Goal: Task Accomplishment & Management: Use online tool/utility

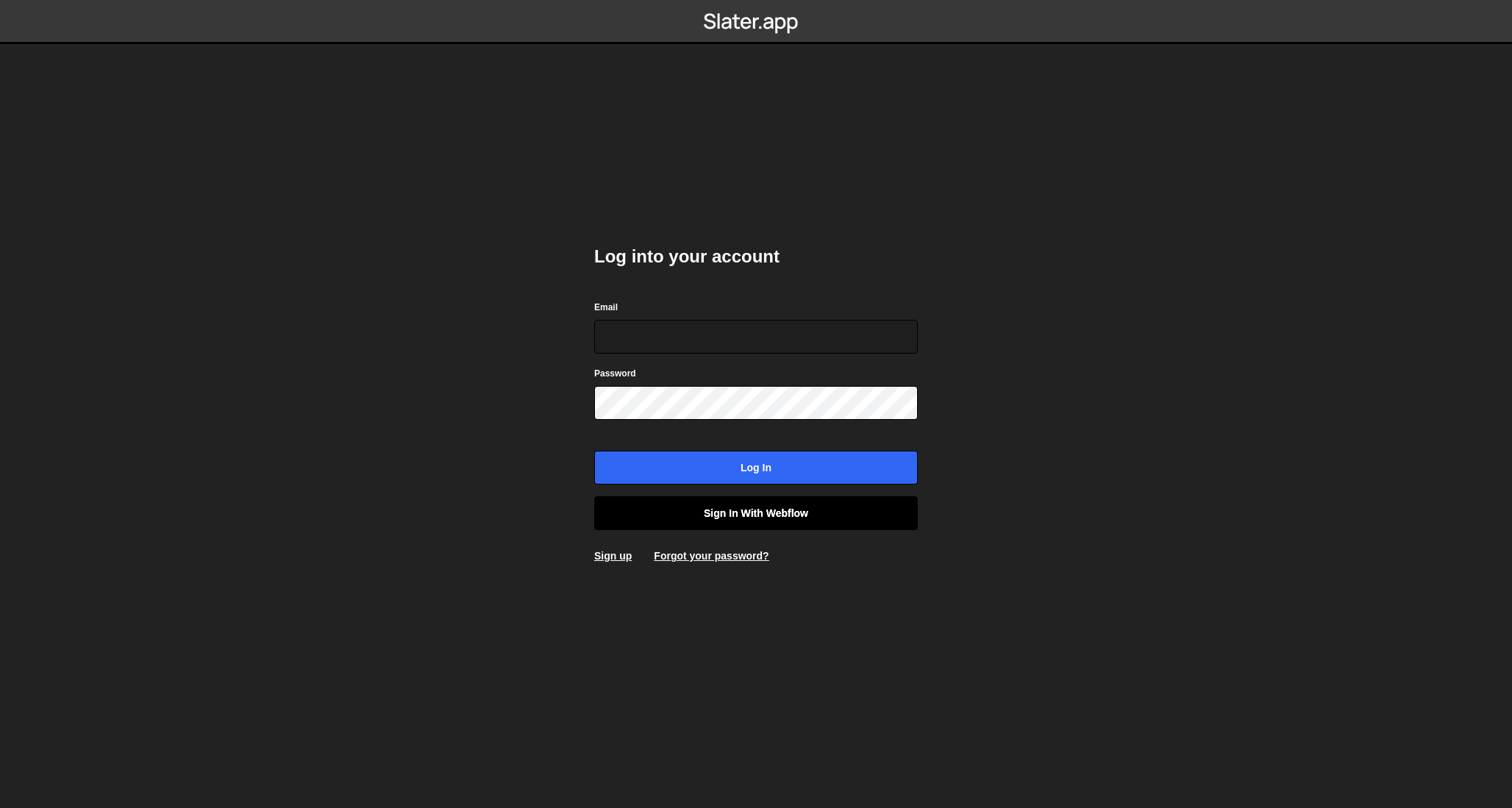
click at [780, 521] on link "Sign in with Webflow" at bounding box center [756, 513] width 324 height 34
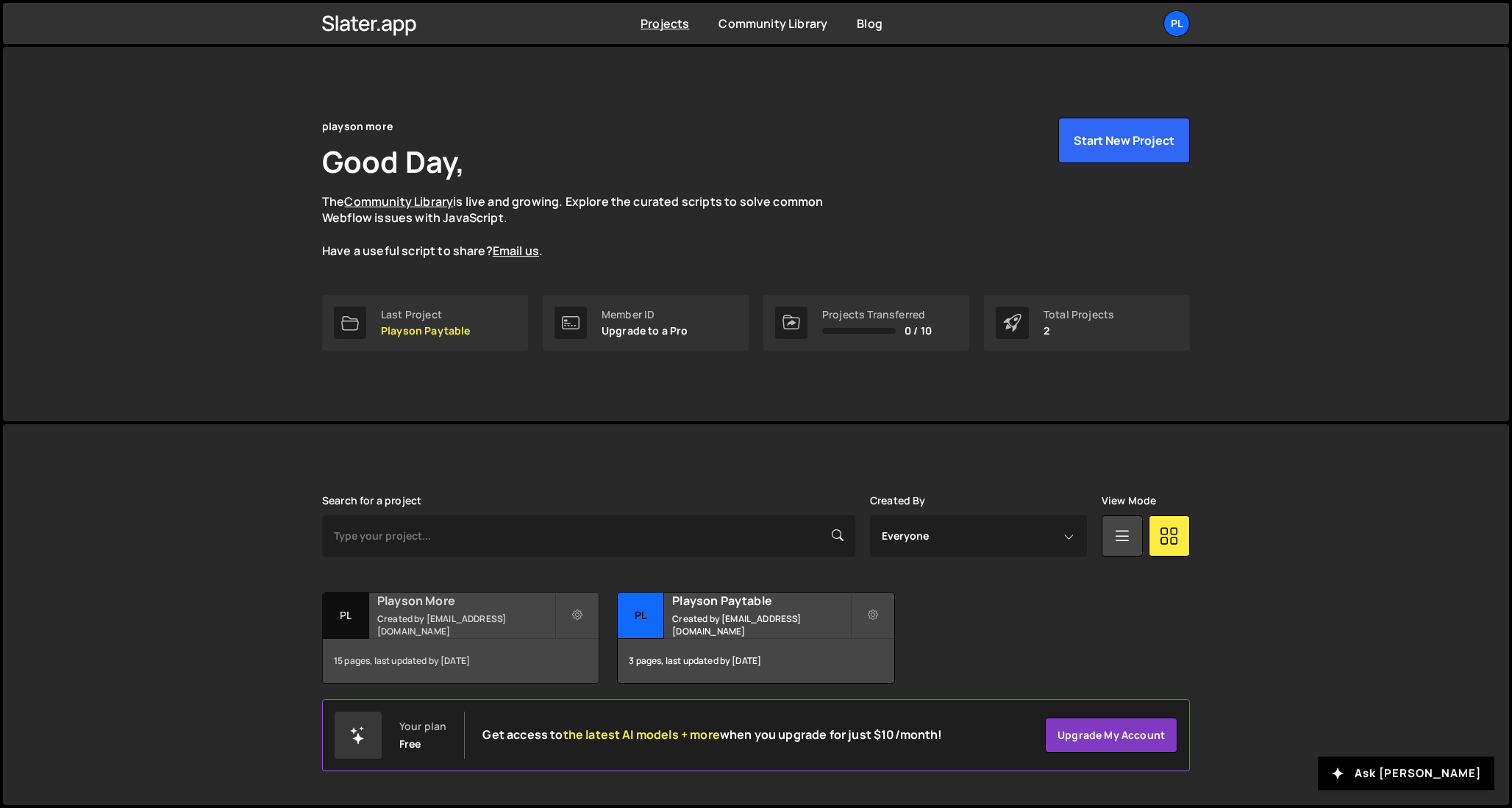
click at [445, 635] on div "Playson More Created by [EMAIL_ADDRESS][DOMAIN_NAME]" at bounding box center [461, 615] width 276 height 45
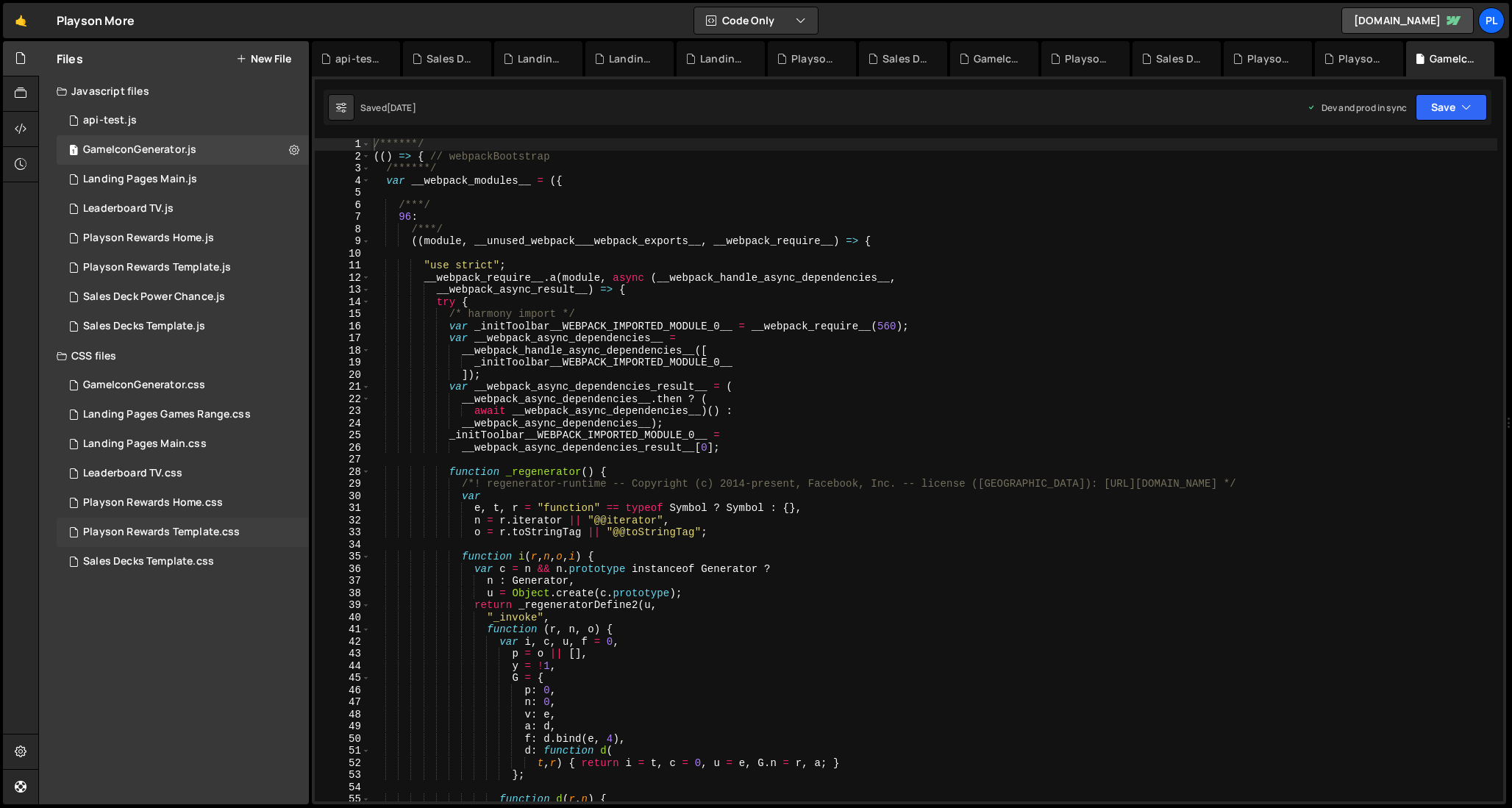
click at [209, 527] on div "Playson Rewards Template.css" at bounding box center [161, 532] width 156 height 13
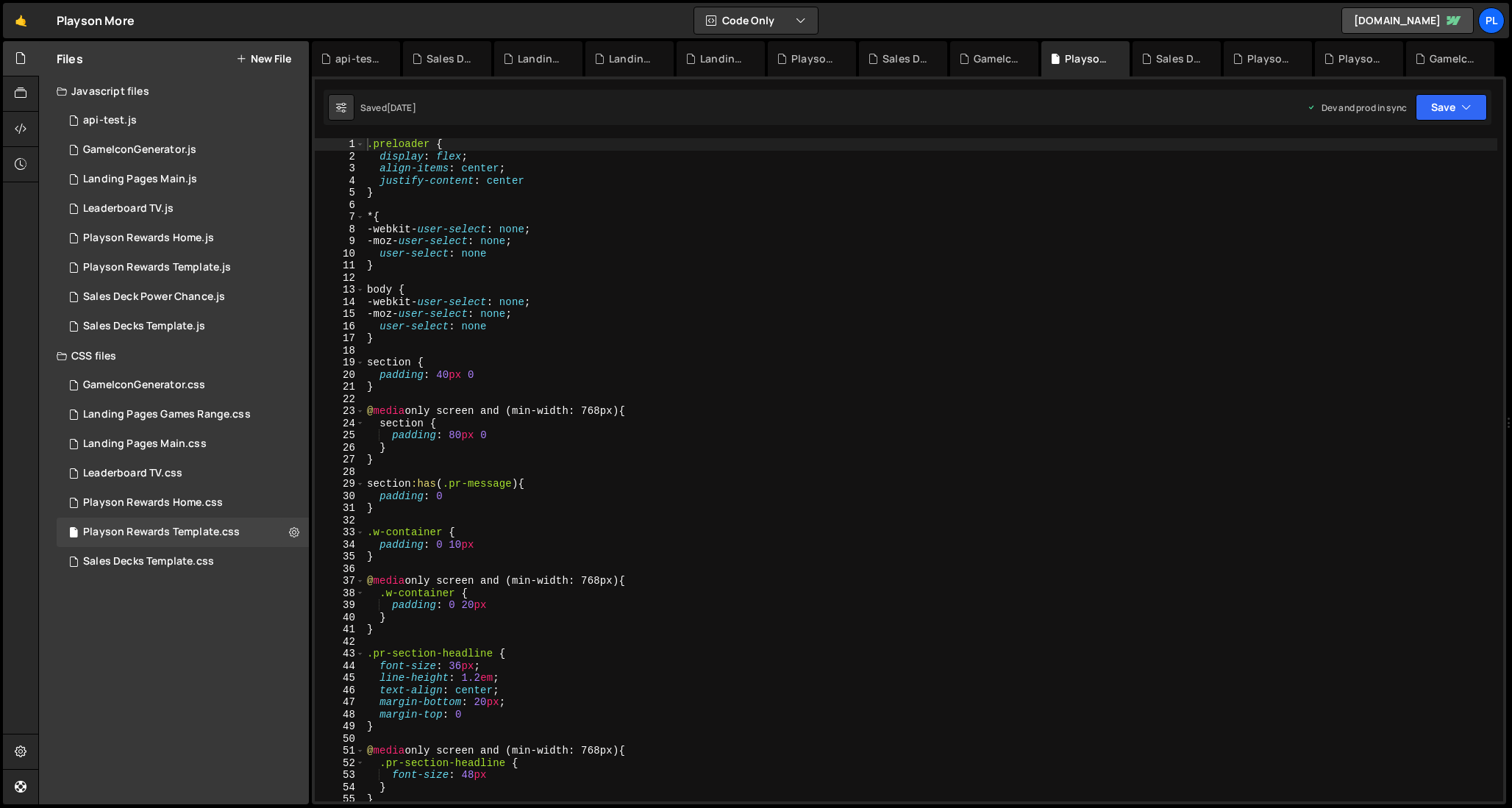
type textarea "body {"
click at [949, 284] on div ".preloader { display : flex ; align-items : center ; justify-content : center }…" at bounding box center [930, 481] width 1133 height 688
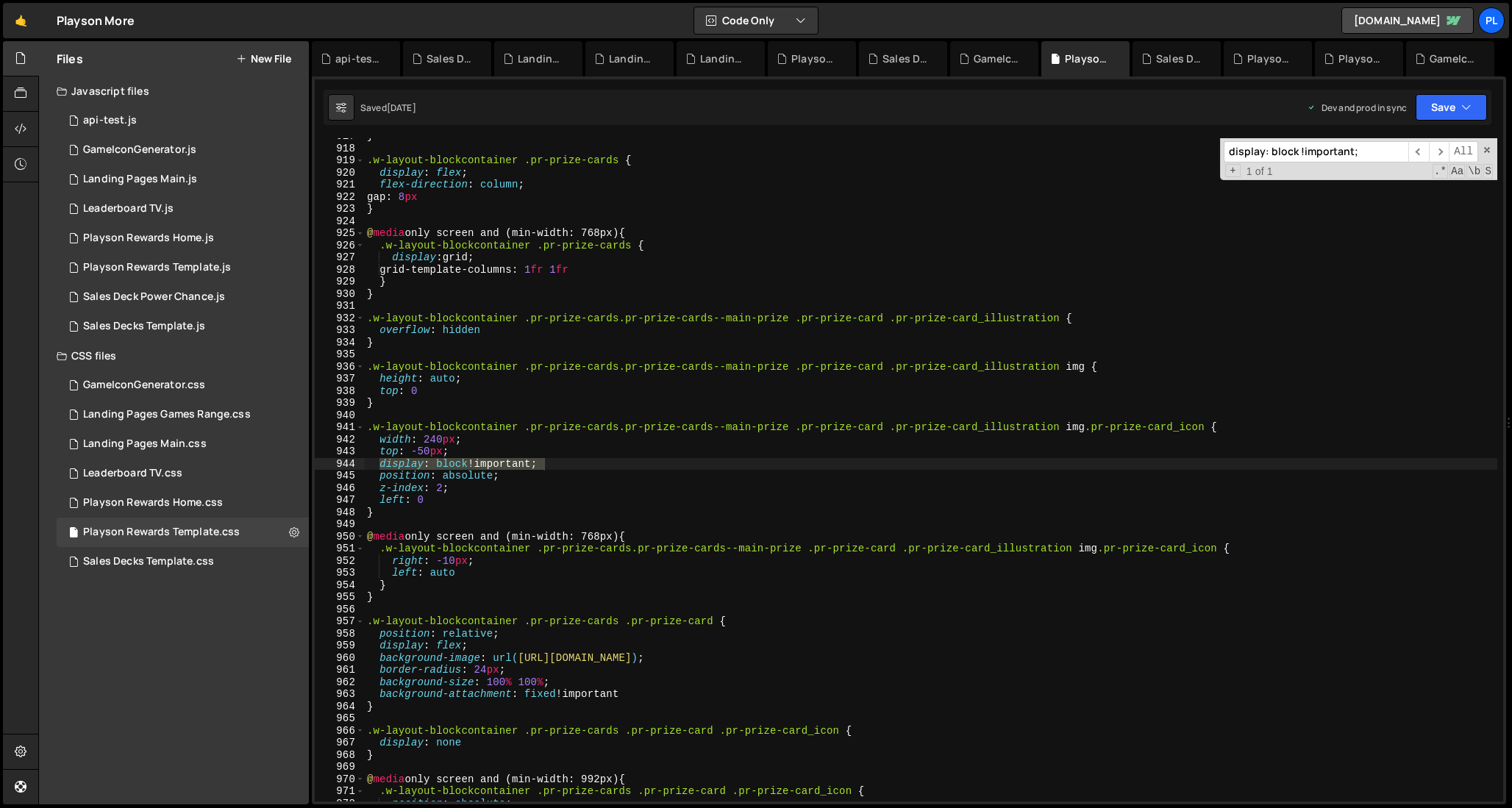
scroll to position [11122, 0]
type input "display: block !important;"
click at [402, 498] on div "} .w-layout-blockcontainer .pr-prize-cards { display : flex ; flex-direction : …" at bounding box center [930, 474] width 1133 height 688
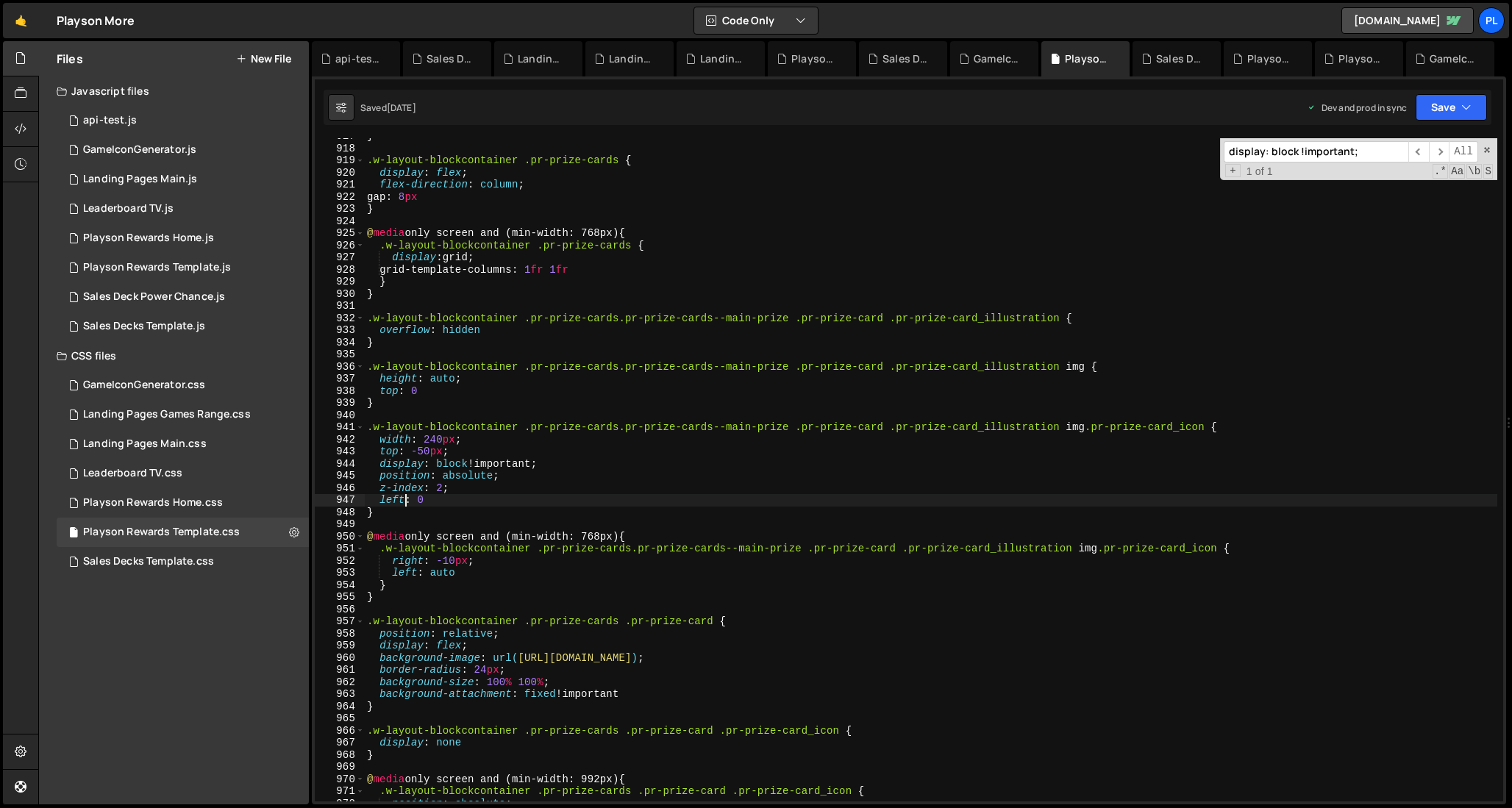
click at [402, 498] on div "} .w-layout-blockcontainer .pr-prize-cards { display : flex ; flex-direction : …" at bounding box center [930, 474] width 1133 height 688
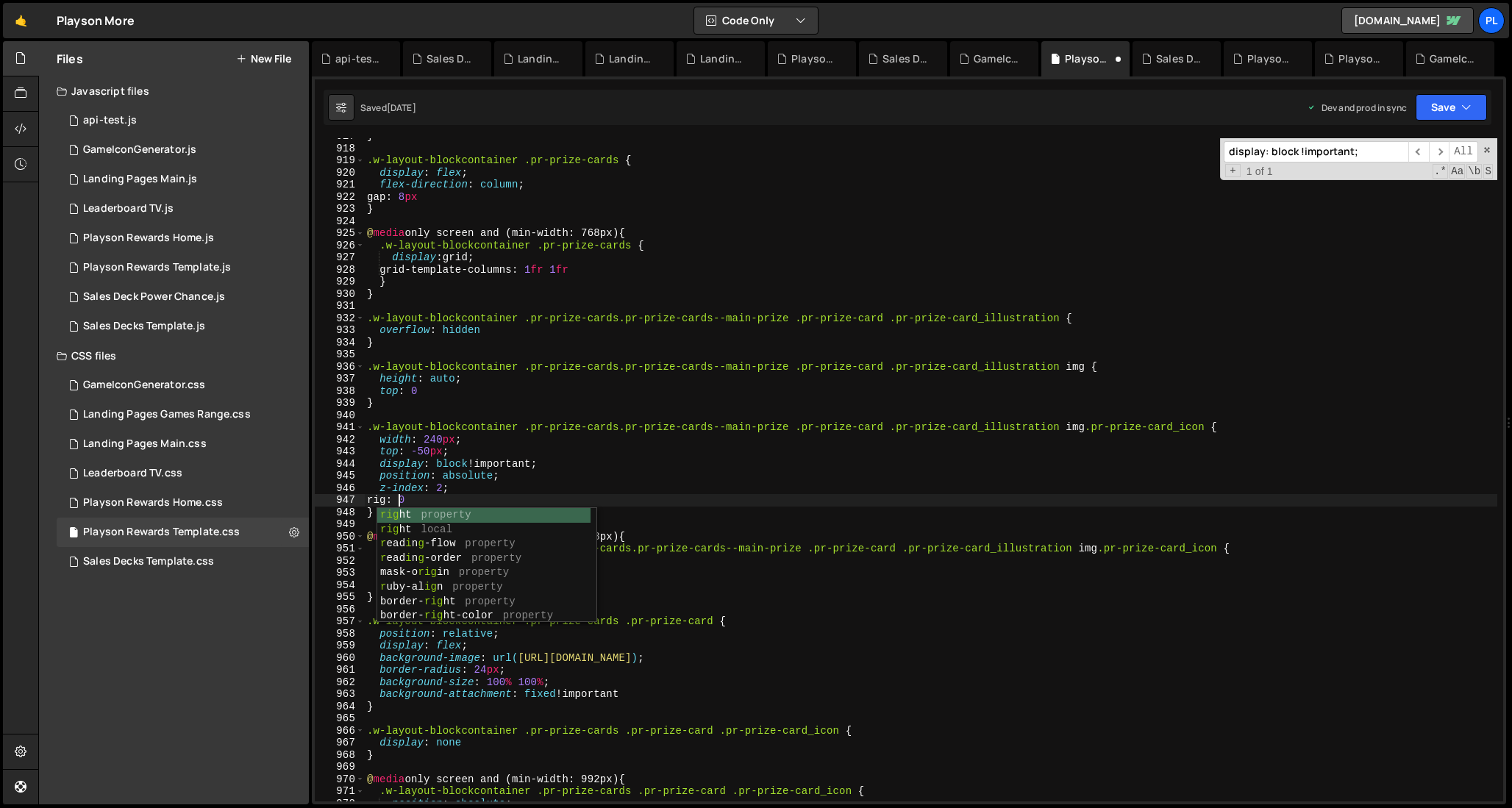
scroll to position [0, 2]
click at [476, 500] on div "} .w-layout-blockcontainer .pr-prize-cards { display : flex ; flex-direction : …" at bounding box center [930, 474] width 1133 height 688
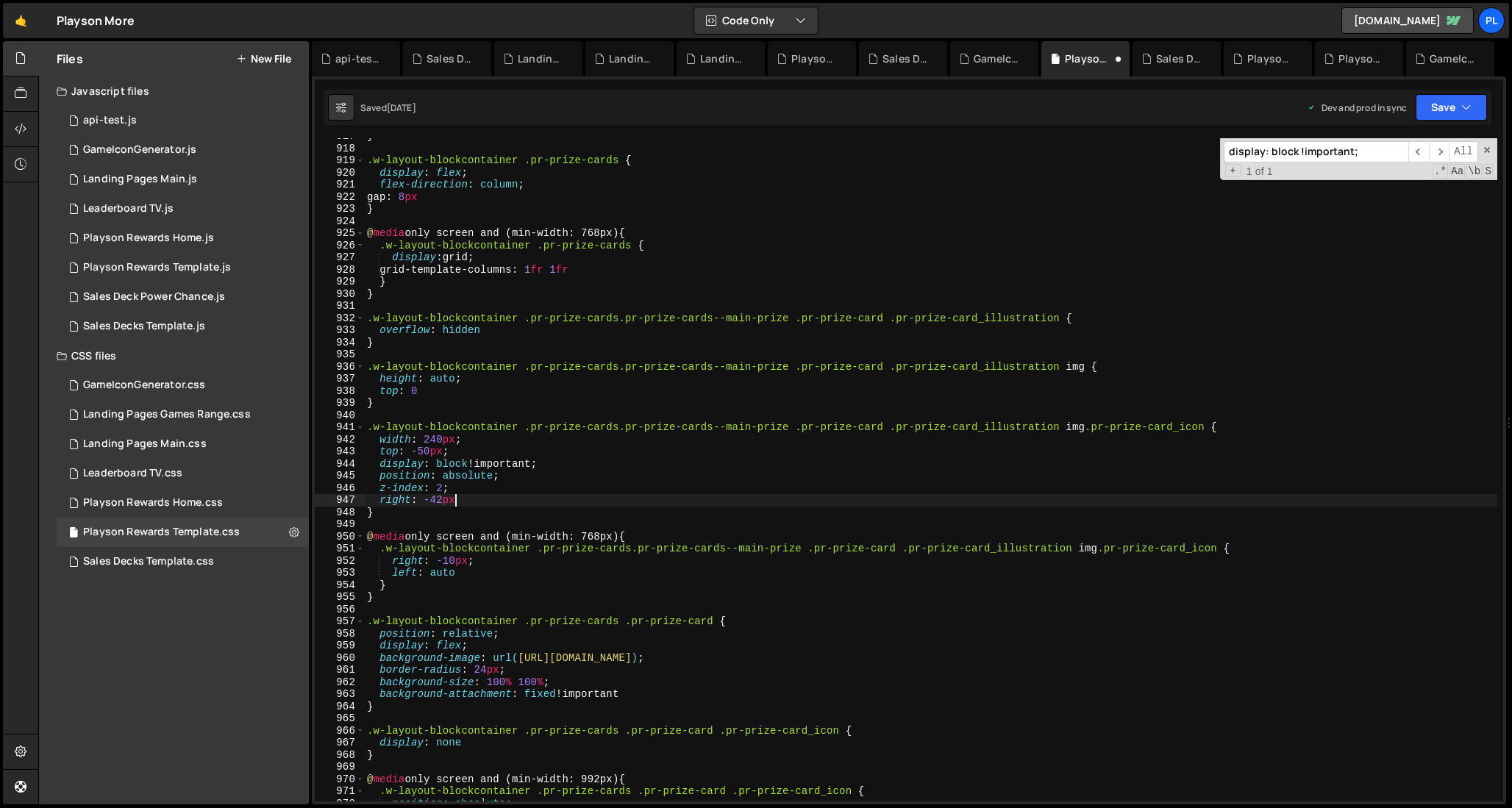
scroll to position [0, 6]
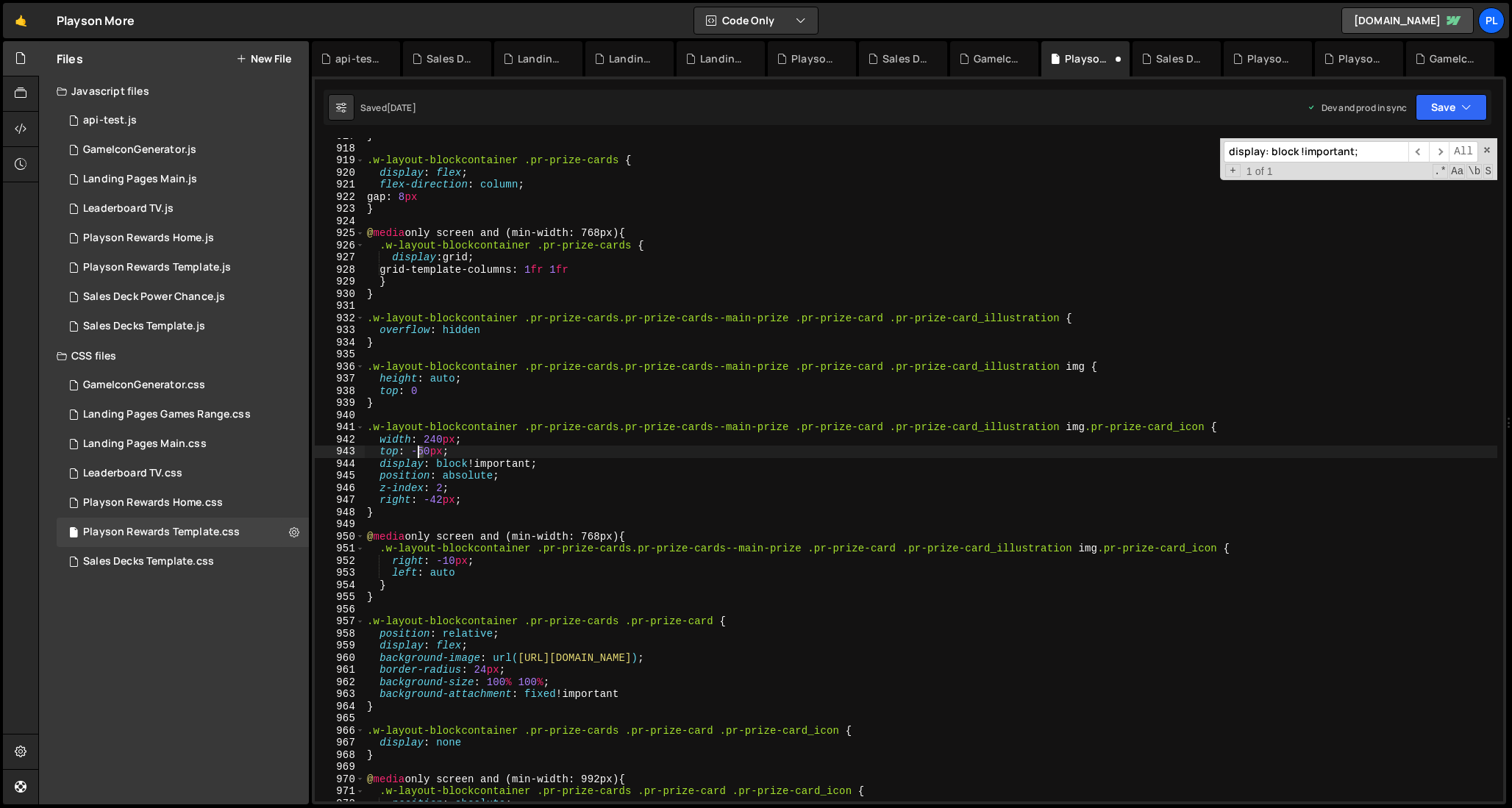
click at [420, 453] on div "} .w-layout-blockcontainer .pr-prize-cards { display : flex ; flex-direction : …" at bounding box center [930, 474] width 1133 height 688
click at [473, 445] on div "} .w-layout-blockcontainer .pr-prize-cards { display : flex ; flex-direction : …" at bounding box center [930, 474] width 1133 height 688
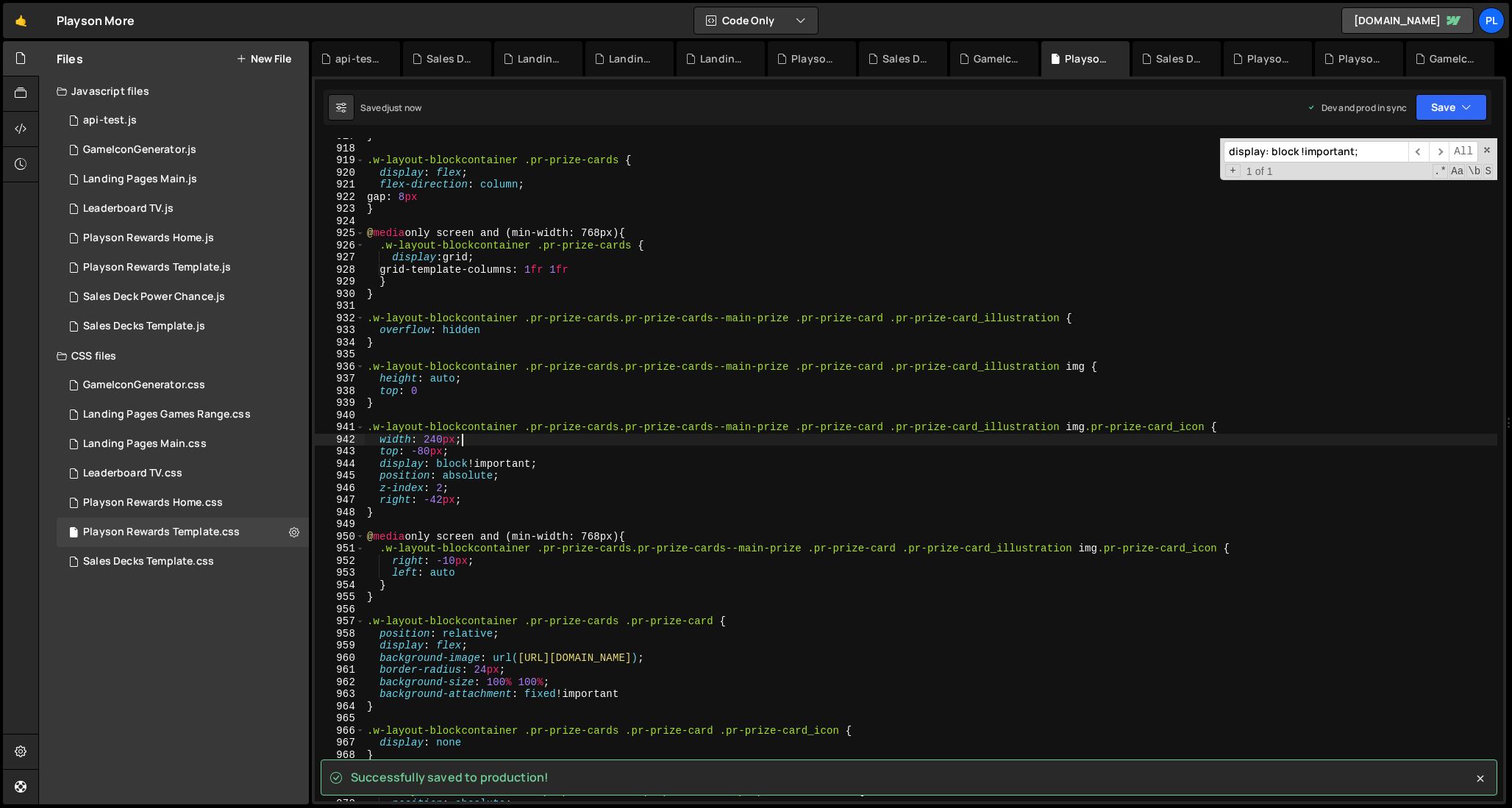
click at [1321, 243] on div "} .w-layout-blockcontainer .pr-prize-cards { display : flex ; flex-direction : …" at bounding box center [930, 474] width 1133 height 688
type textarea ".w-layout-blockcontainer .pr-prize-cards {"
